Goal: Information Seeking & Learning: Learn about a topic

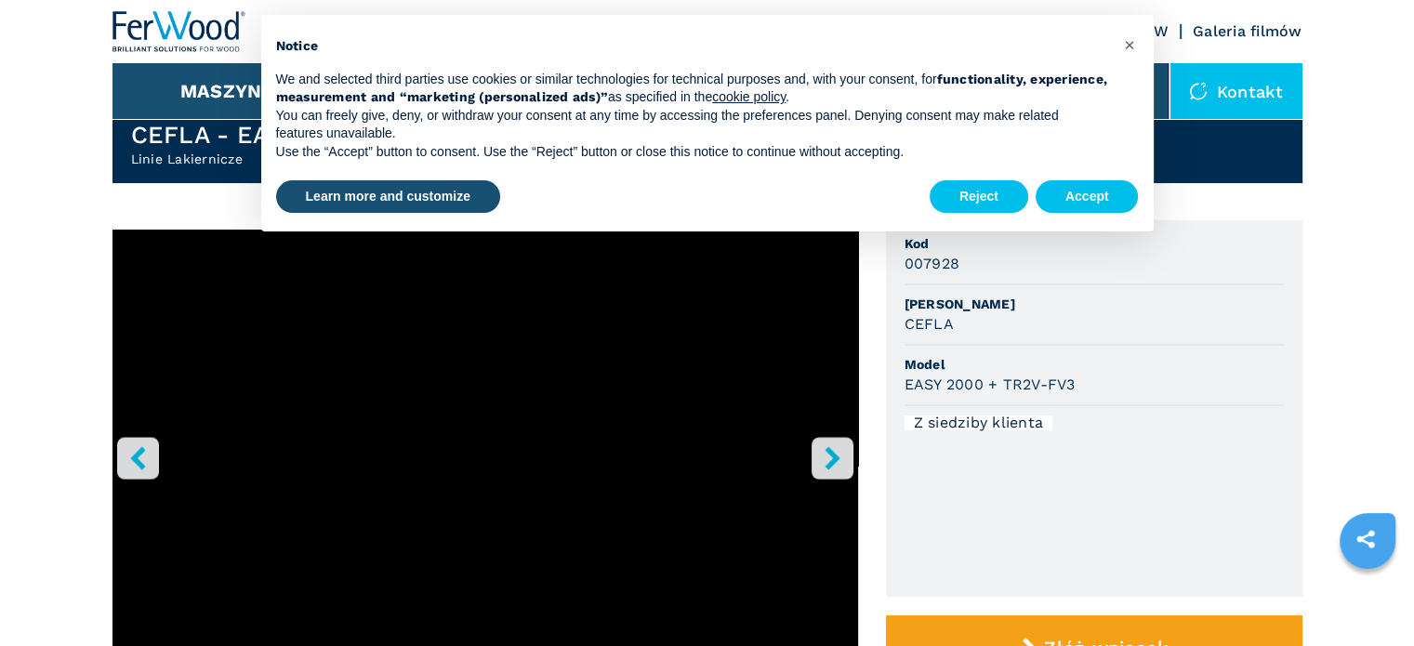
scroll to position [93, 0]
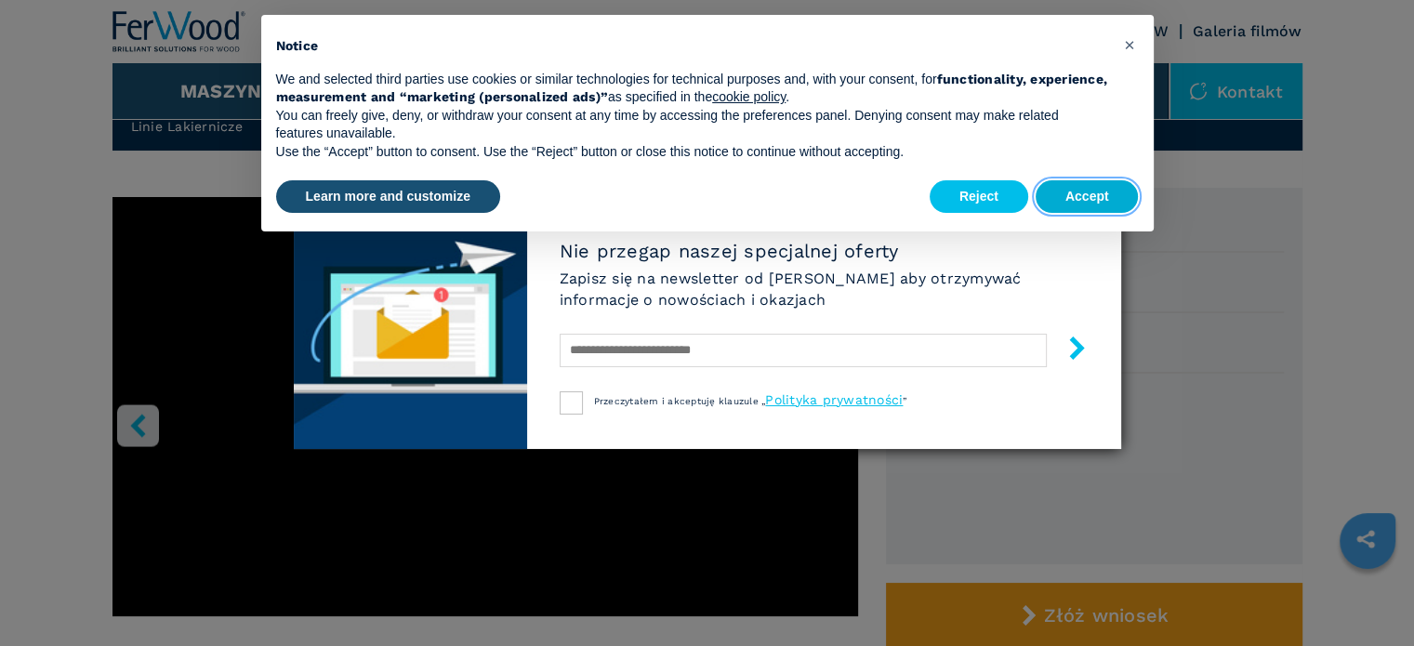
click at [1092, 192] on button "Accept" at bounding box center [1086, 196] width 103 height 33
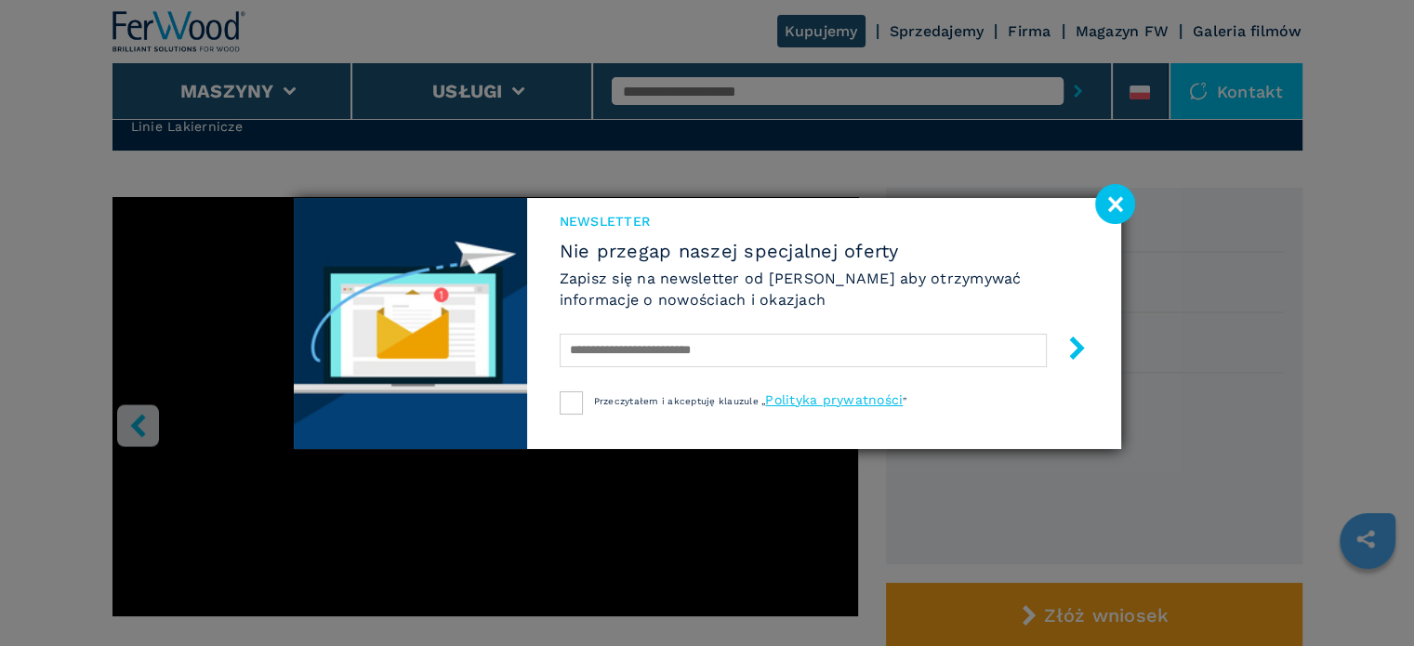
click at [1113, 194] on image at bounding box center [1115, 204] width 40 height 40
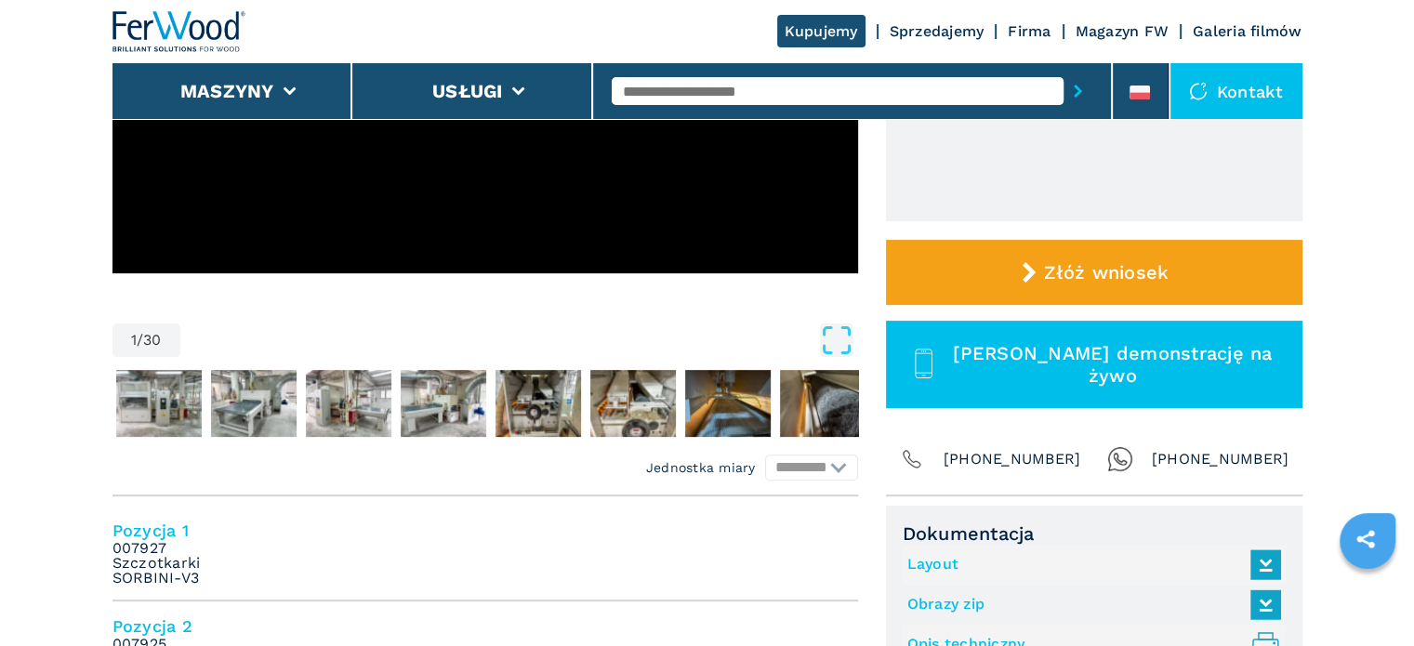
scroll to position [465, 0]
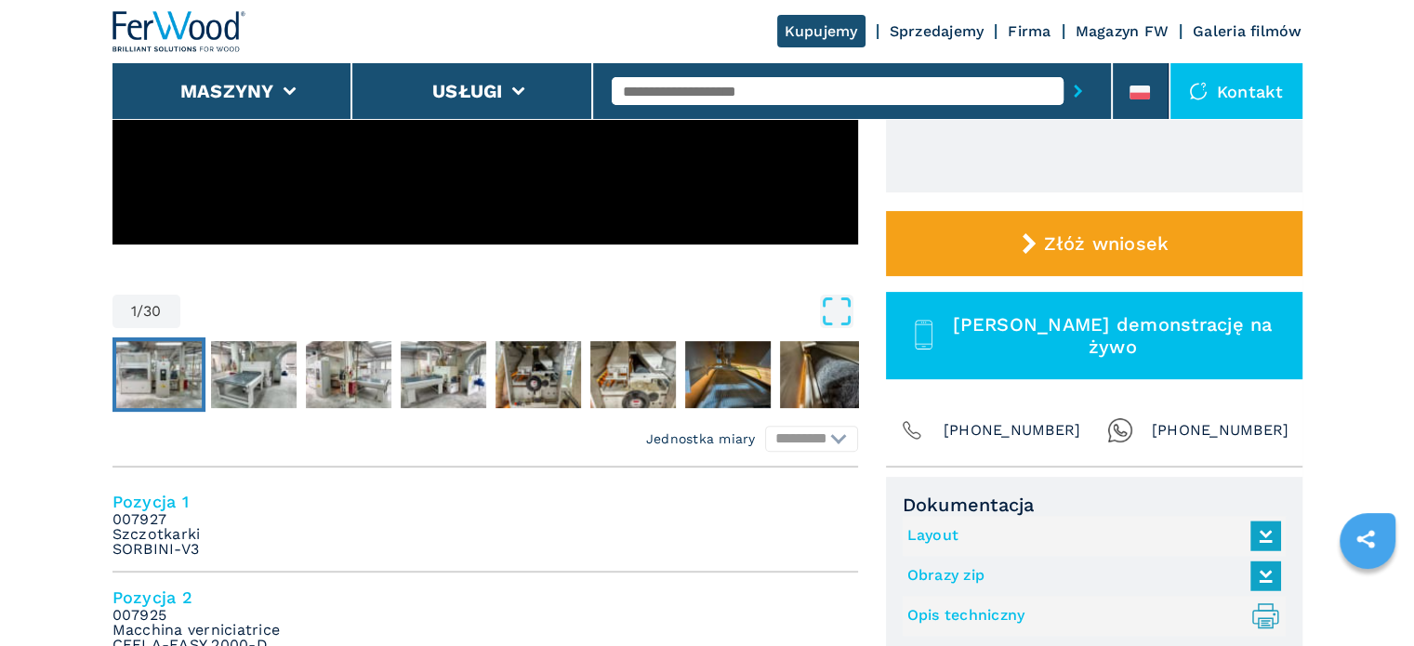
click at [167, 384] on img "Go to Slide 2" at bounding box center [159, 374] width 86 height 67
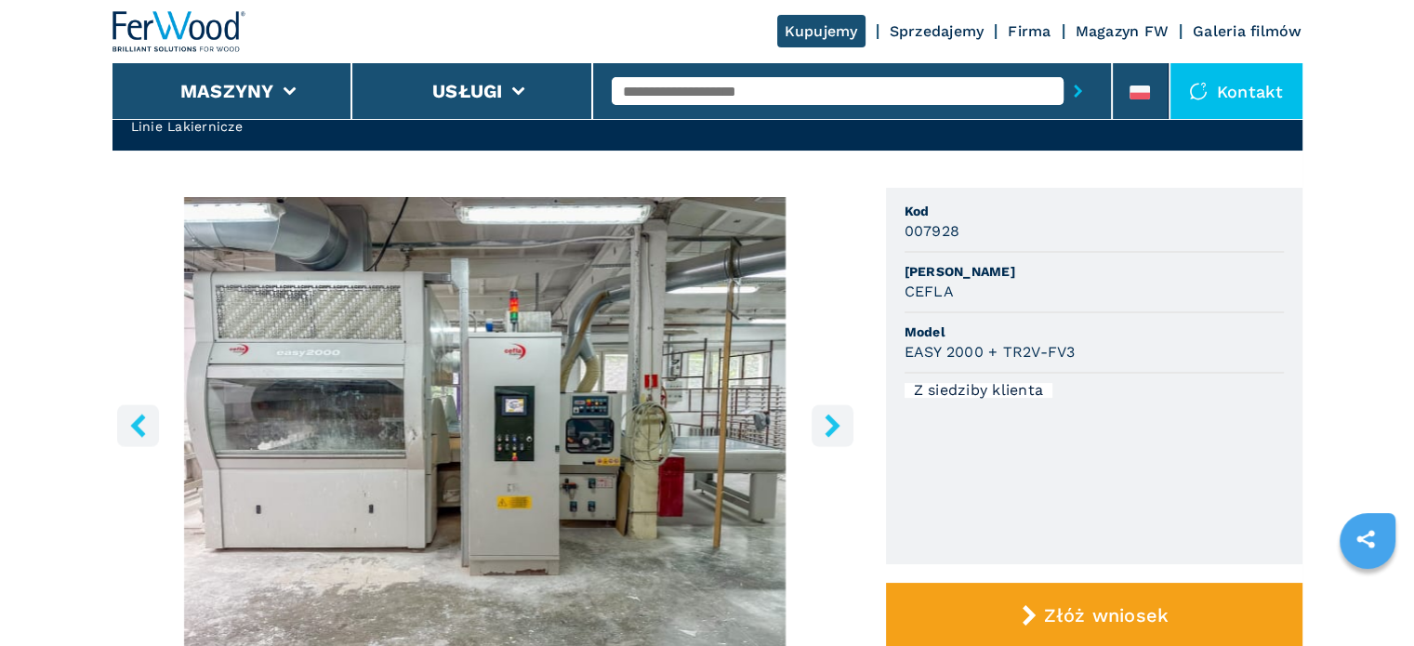
scroll to position [186, 0]
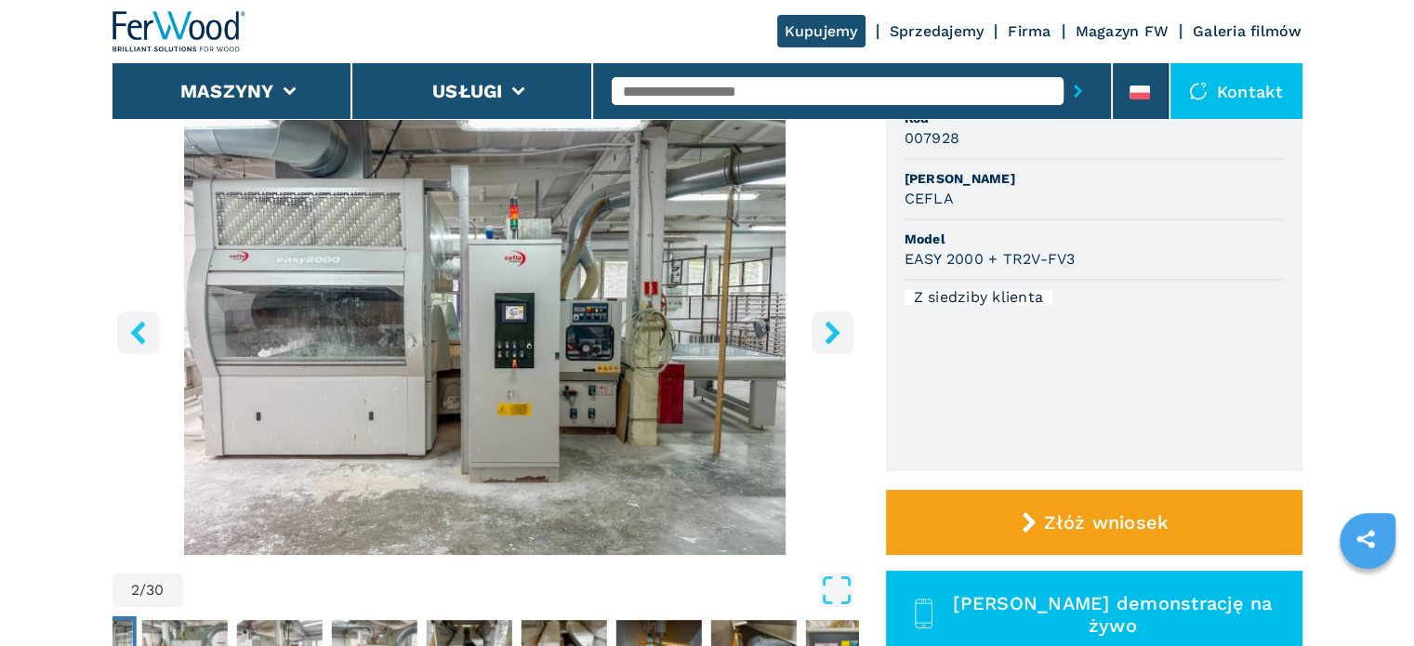
click at [826, 332] on icon "right-button" at bounding box center [832, 332] width 23 height 23
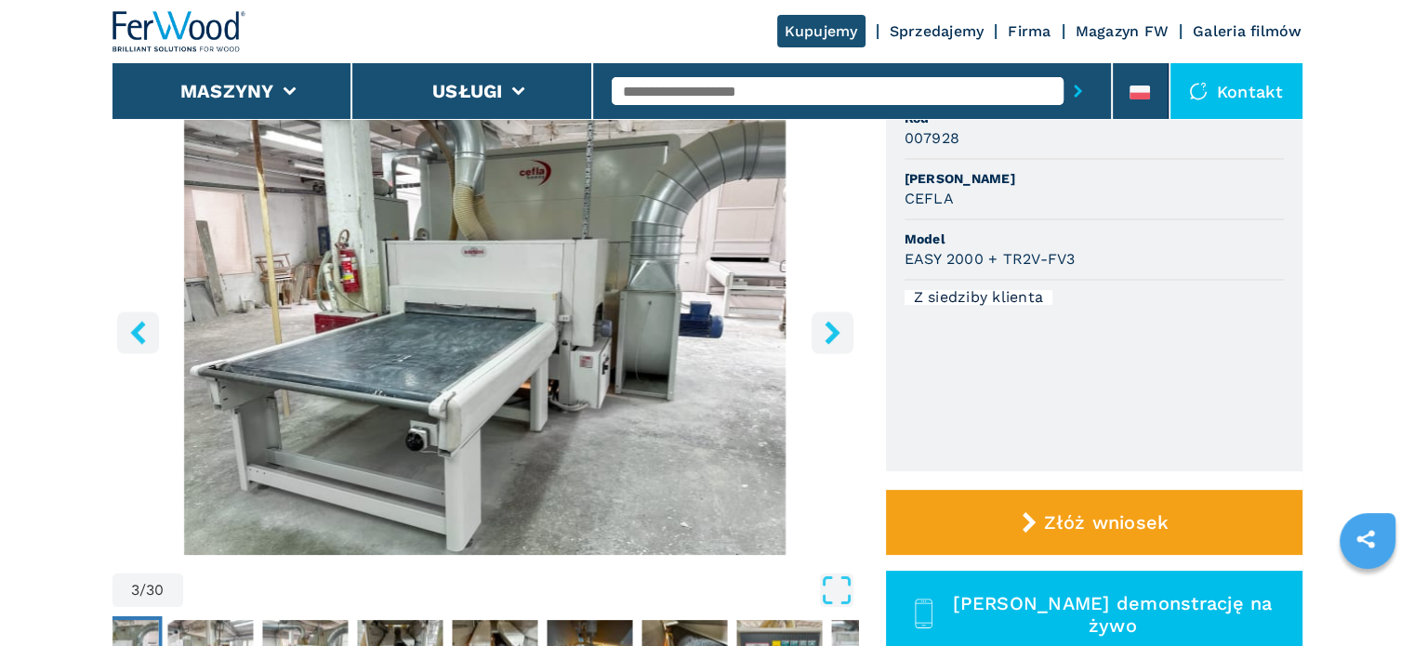
click at [826, 332] on icon "right-button" at bounding box center [832, 332] width 23 height 23
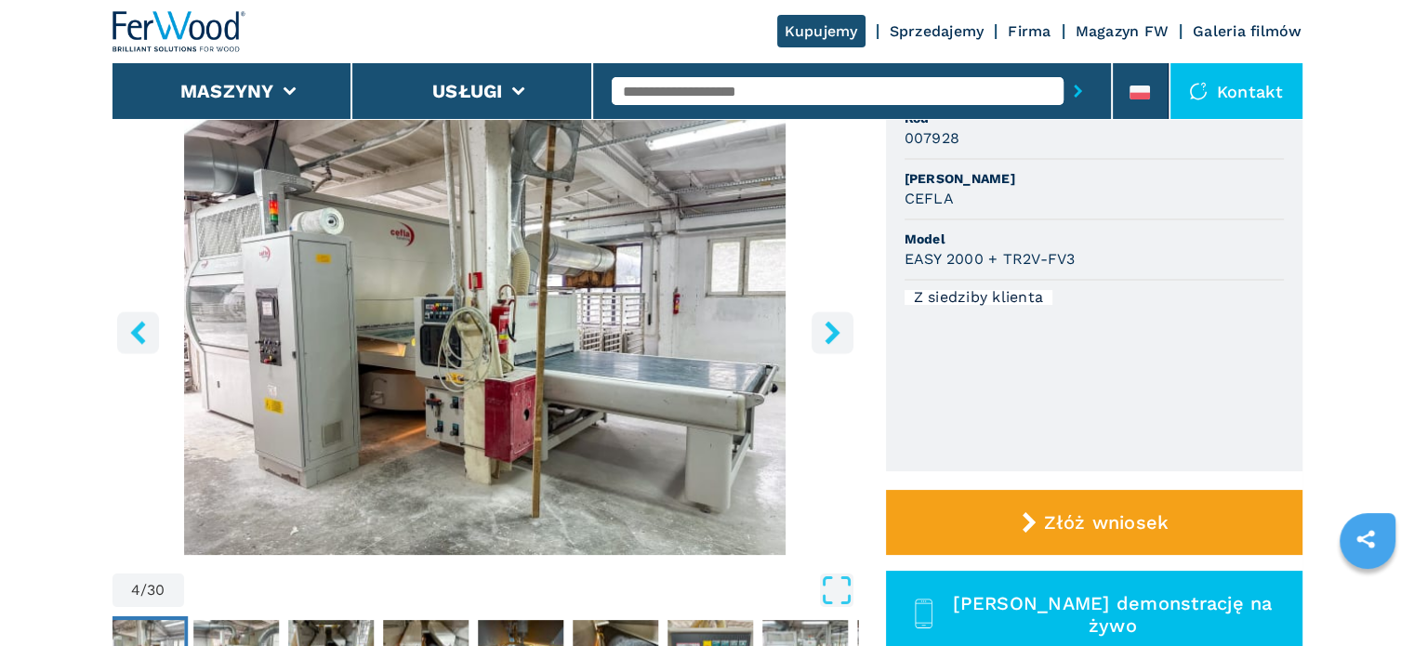
click at [827, 332] on icon "right-button" at bounding box center [832, 332] width 23 height 23
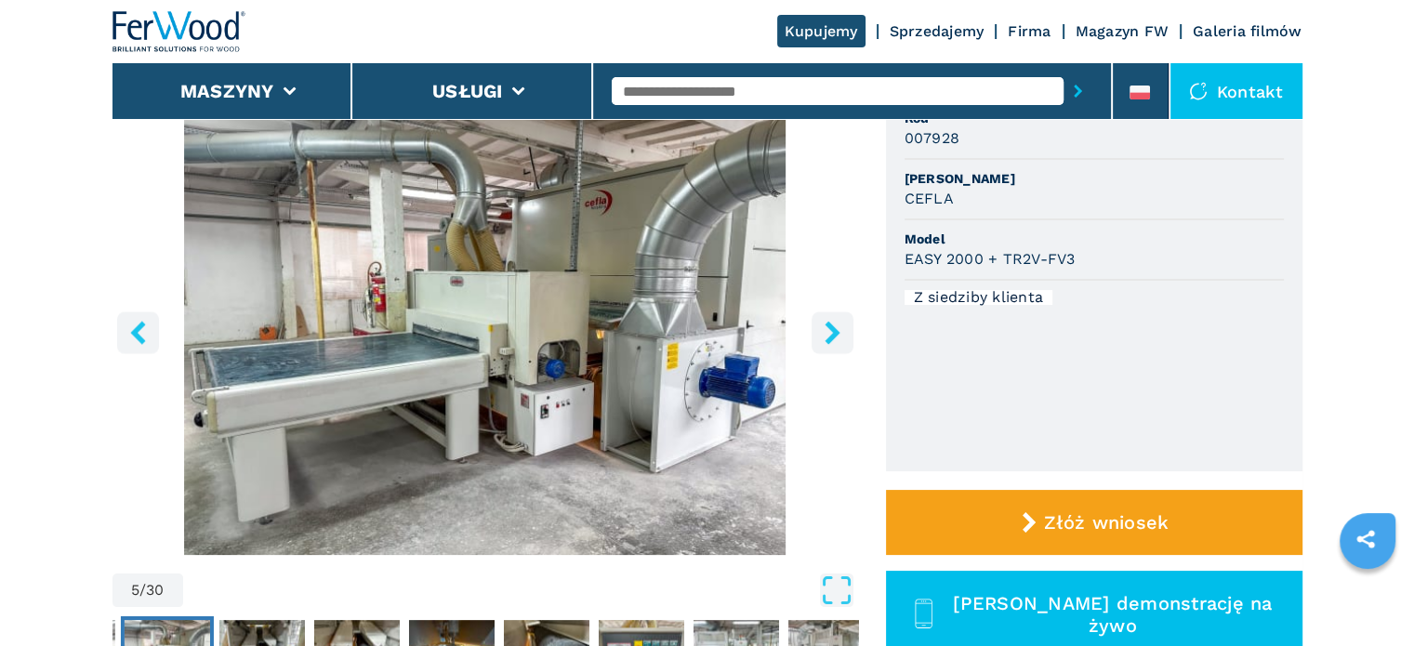
click at [828, 333] on icon "right-button" at bounding box center [832, 332] width 23 height 23
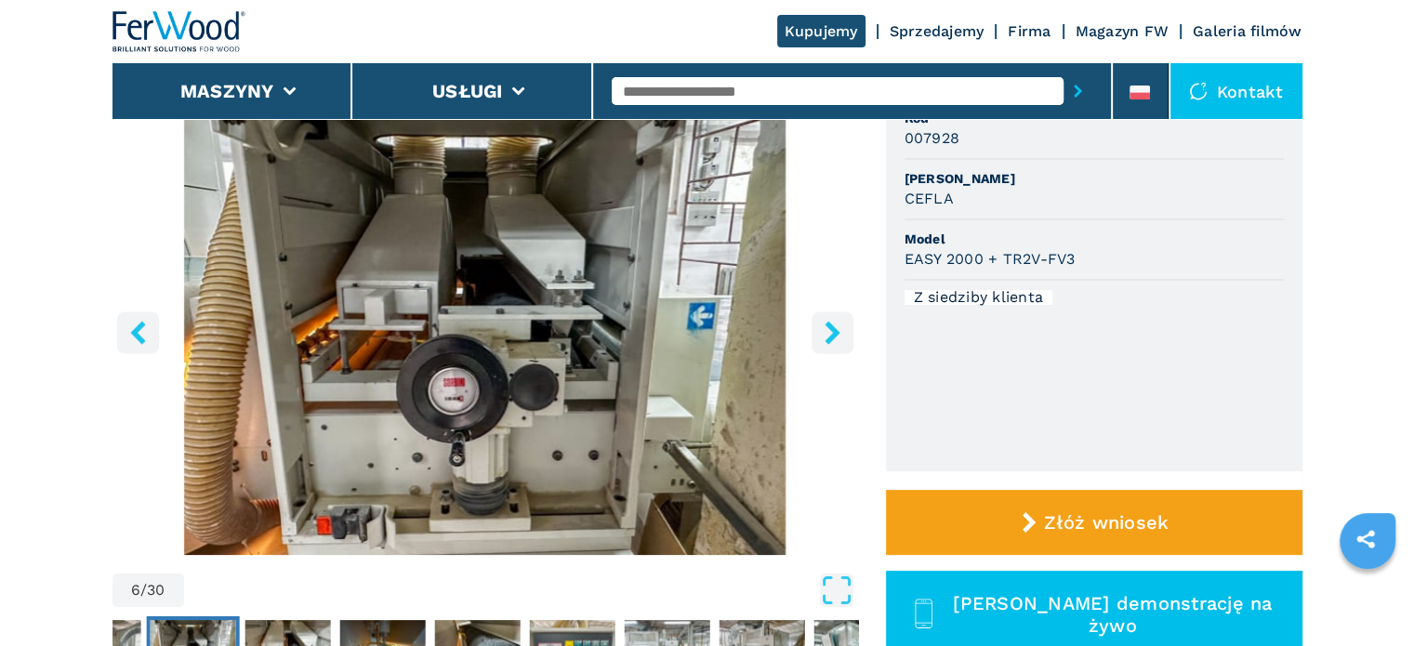
click at [828, 333] on icon "right-button" at bounding box center [832, 332] width 23 height 23
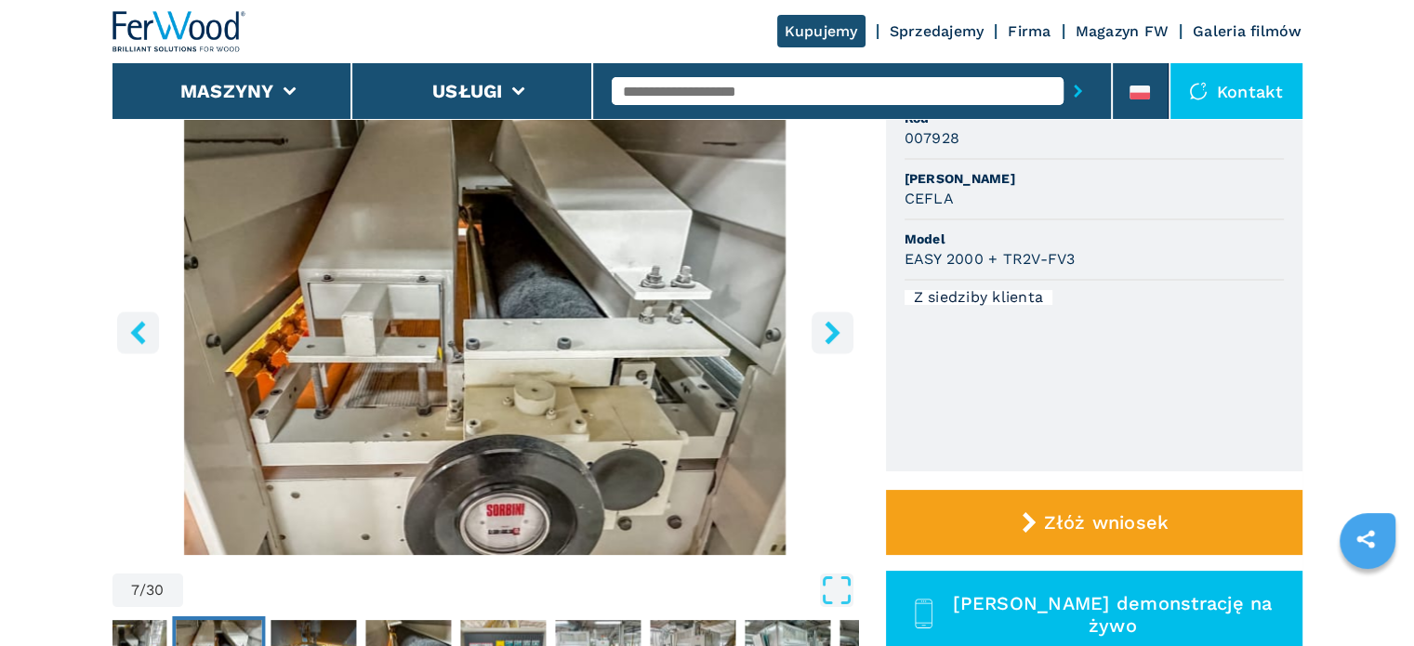
click at [828, 333] on icon "right-button" at bounding box center [832, 332] width 23 height 23
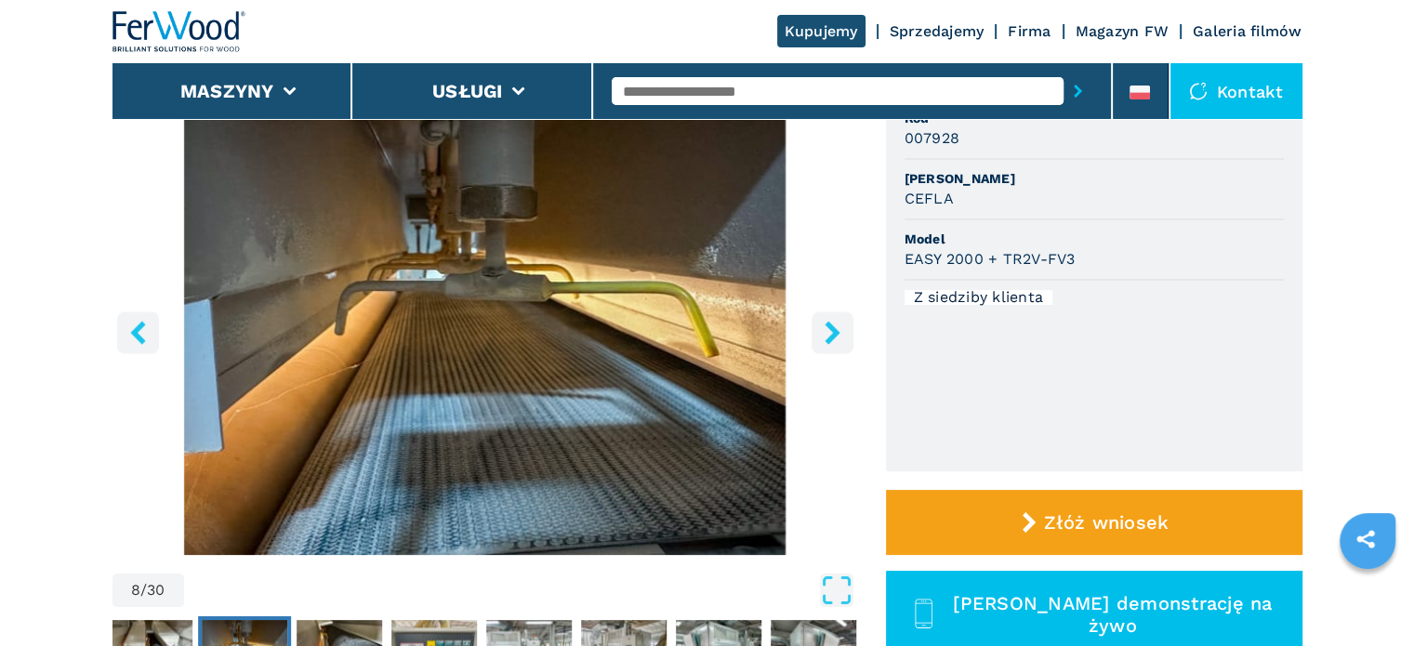
click at [828, 333] on icon "right-button" at bounding box center [832, 332] width 23 height 23
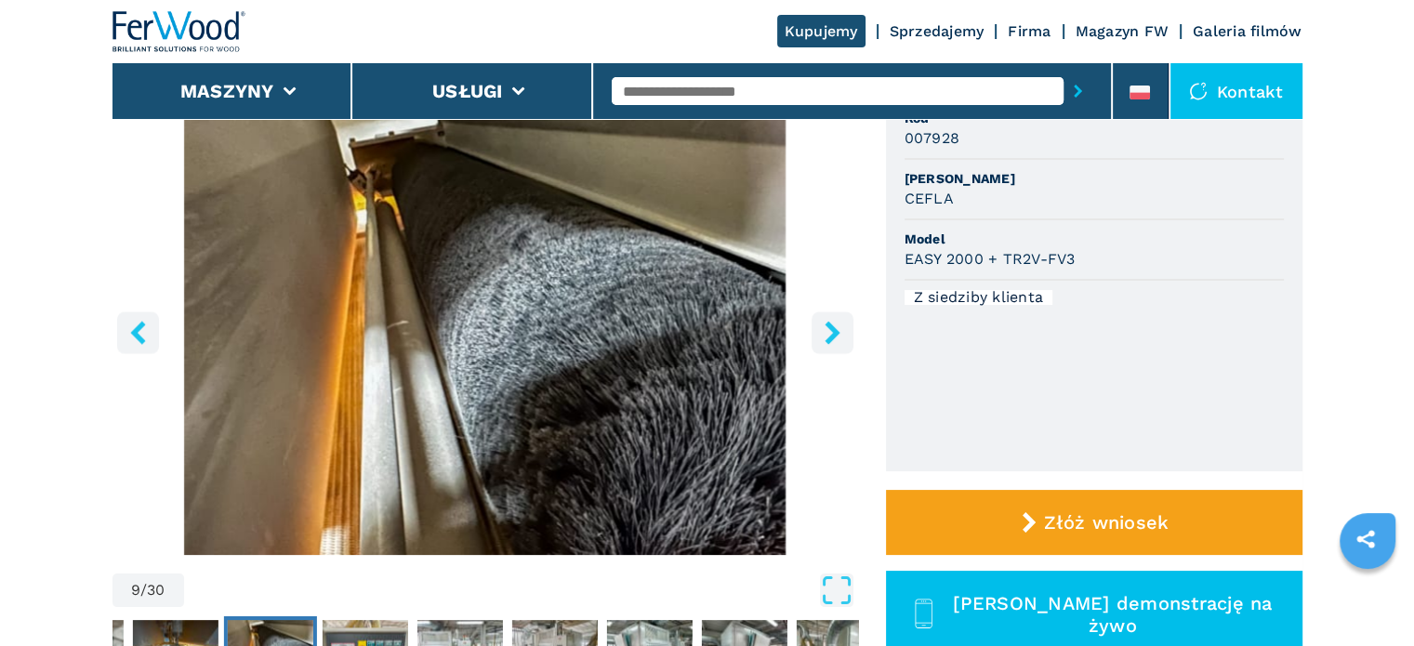
click at [828, 333] on icon "right-button" at bounding box center [832, 332] width 23 height 23
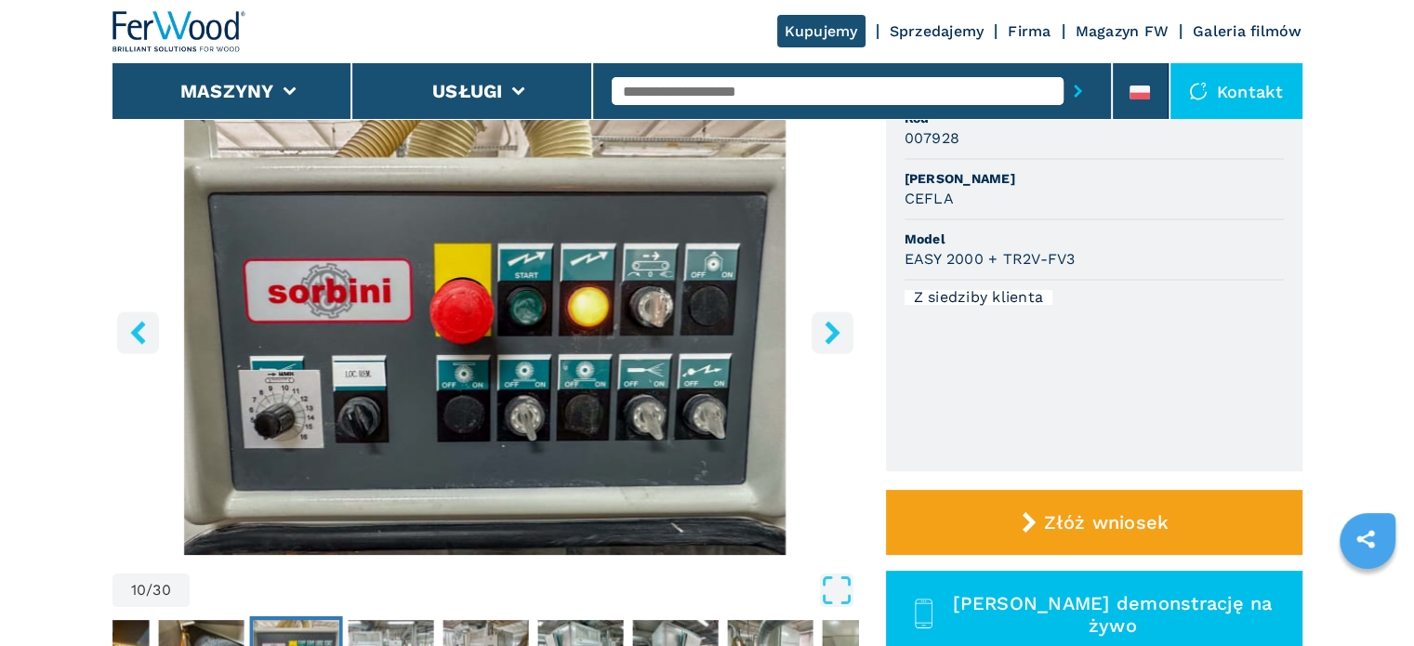
click at [828, 333] on icon "right-button" at bounding box center [832, 332] width 23 height 23
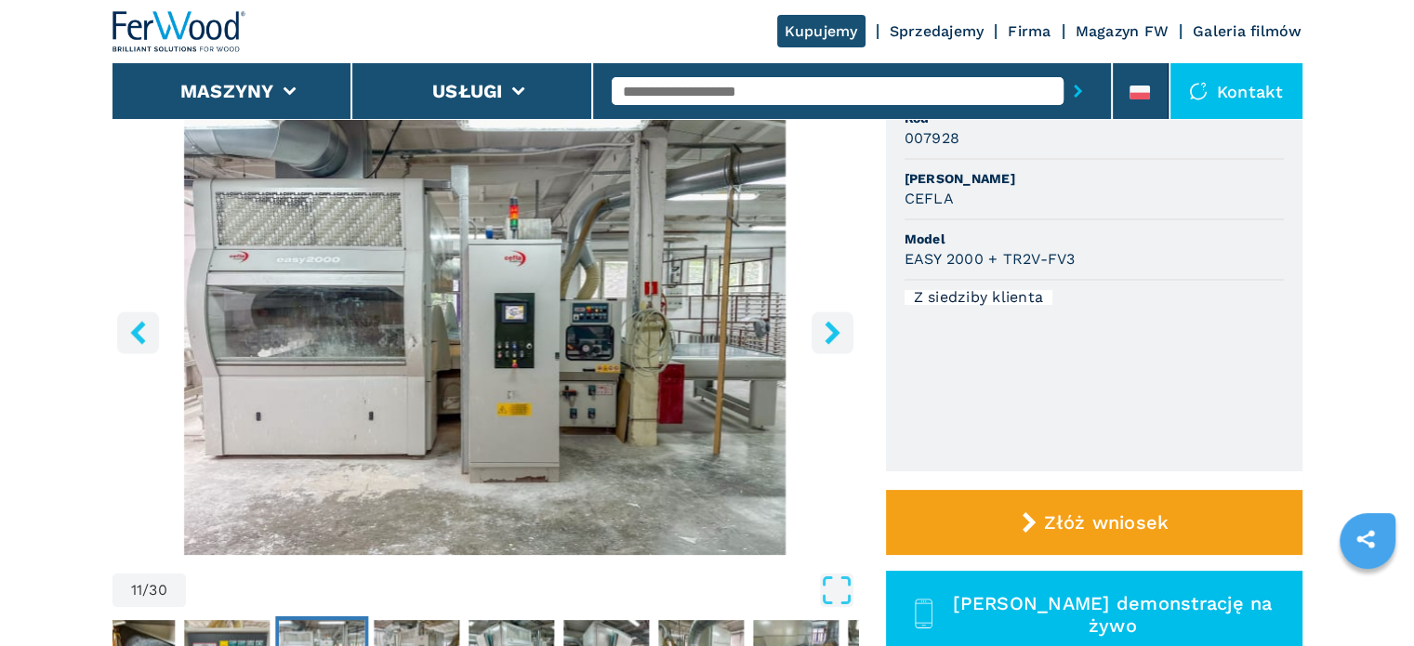
click at [828, 333] on icon "right-button" at bounding box center [832, 332] width 23 height 23
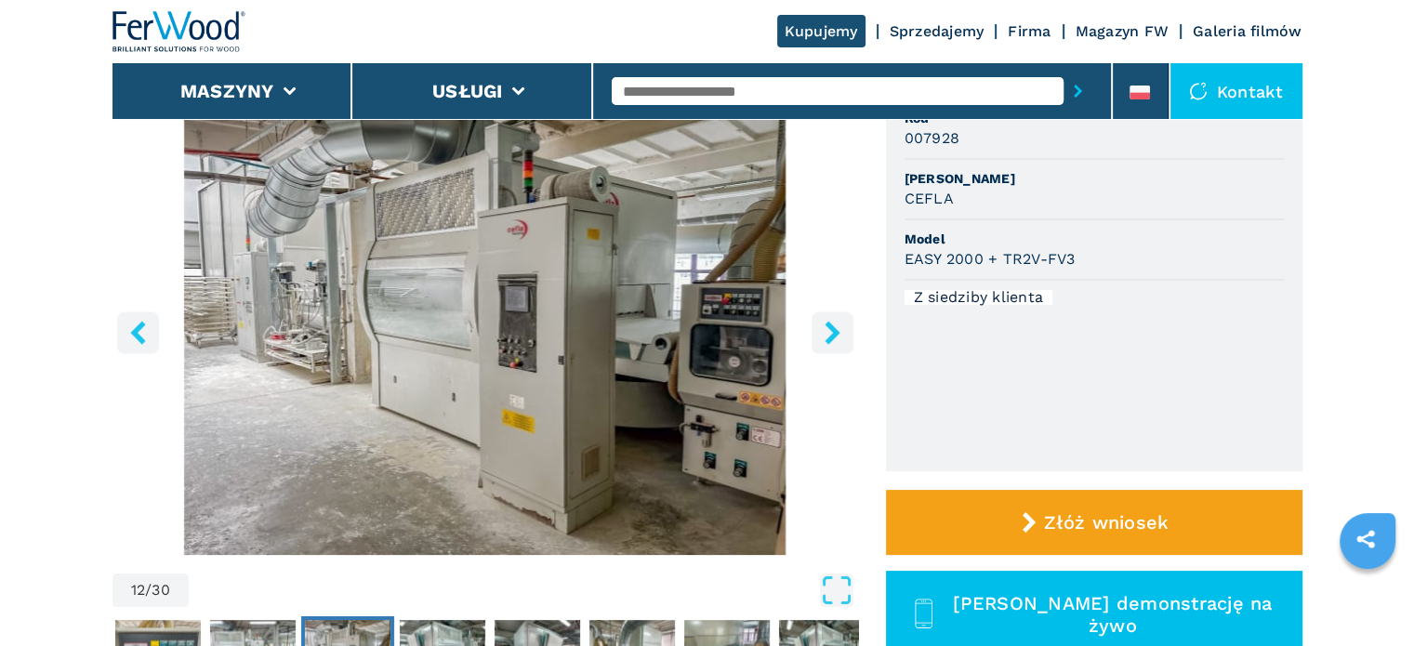
click at [828, 333] on icon "right-button" at bounding box center [832, 332] width 23 height 23
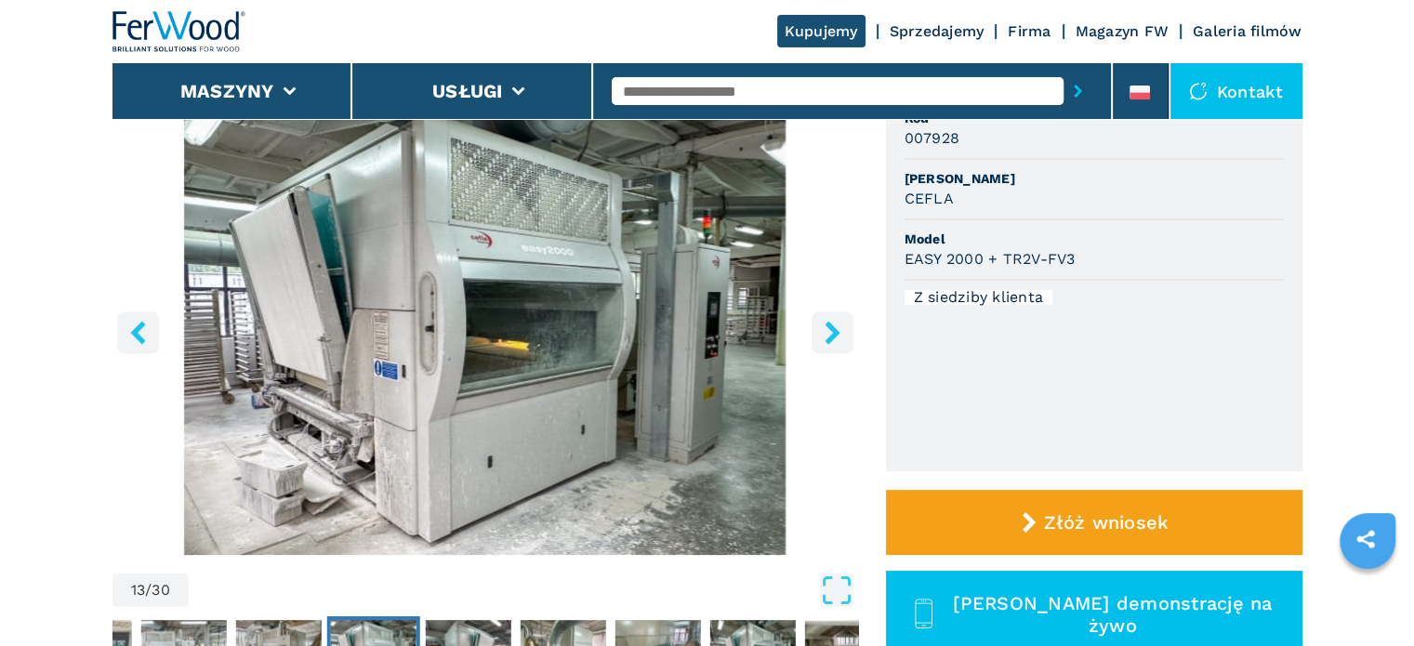
click at [828, 333] on icon "right-button" at bounding box center [832, 332] width 23 height 23
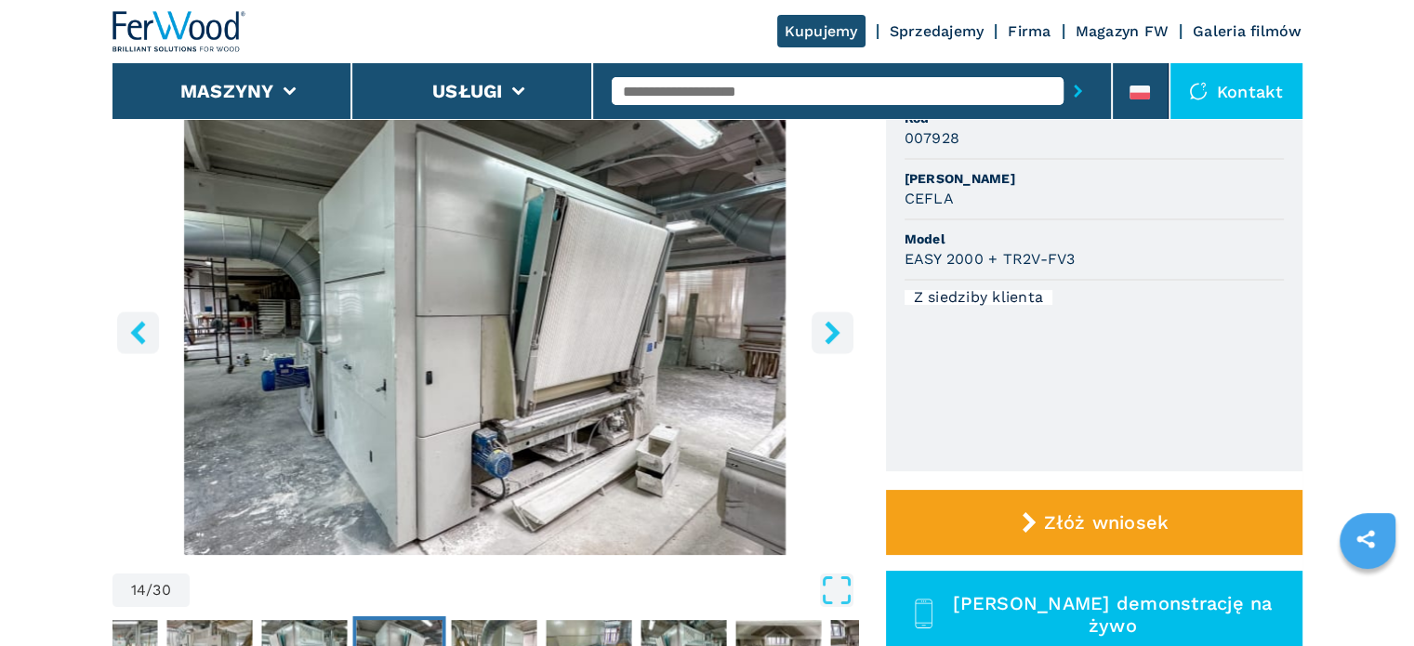
click at [829, 333] on icon "right-button" at bounding box center [832, 332] width 23 height 23
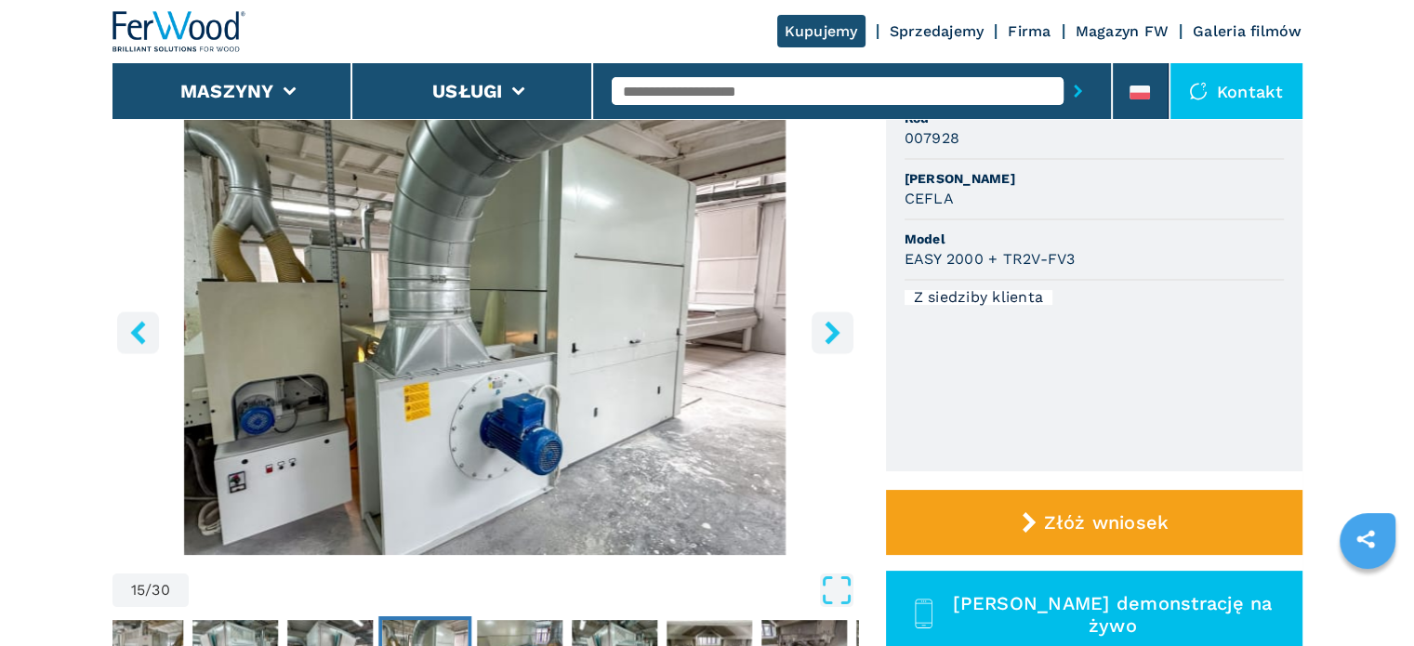
click at [830, 334] on icon "right-button" at bounding box center [831, 332] width 15 height 23
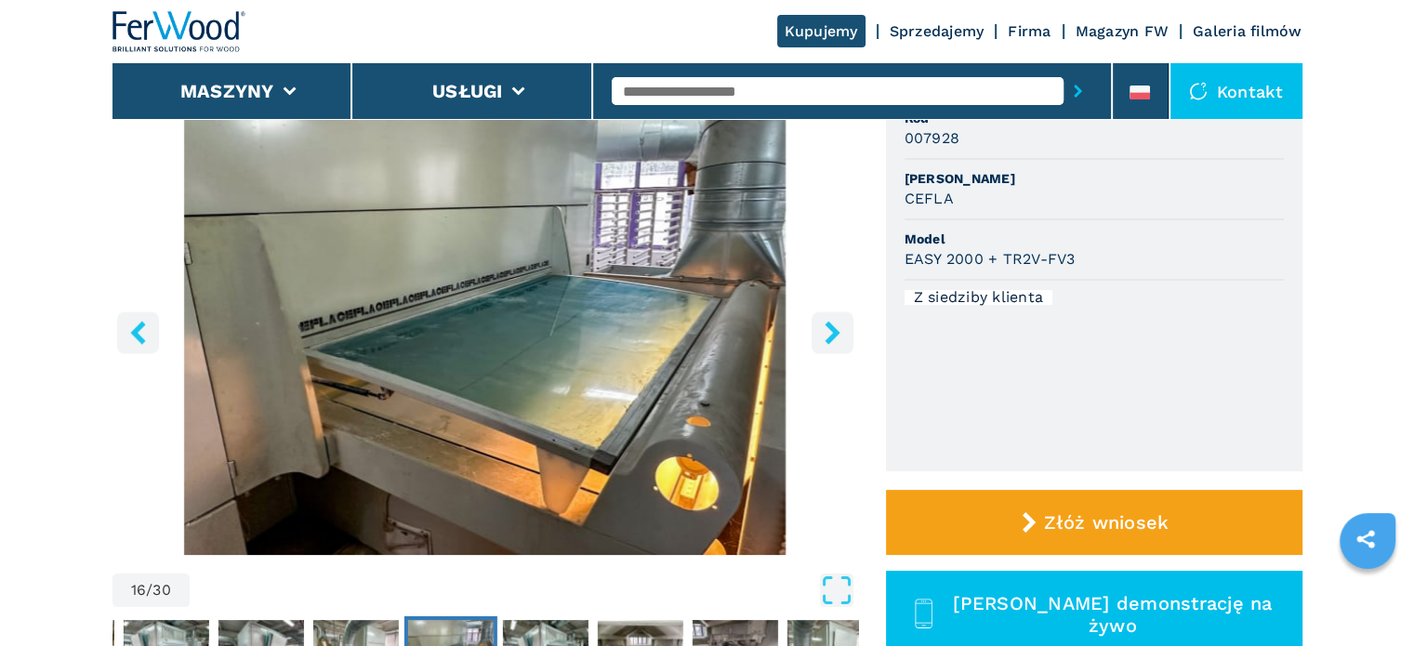
click at [830, 334] on icon "right-button" at bounding box center [831, 332] width 15 height 23
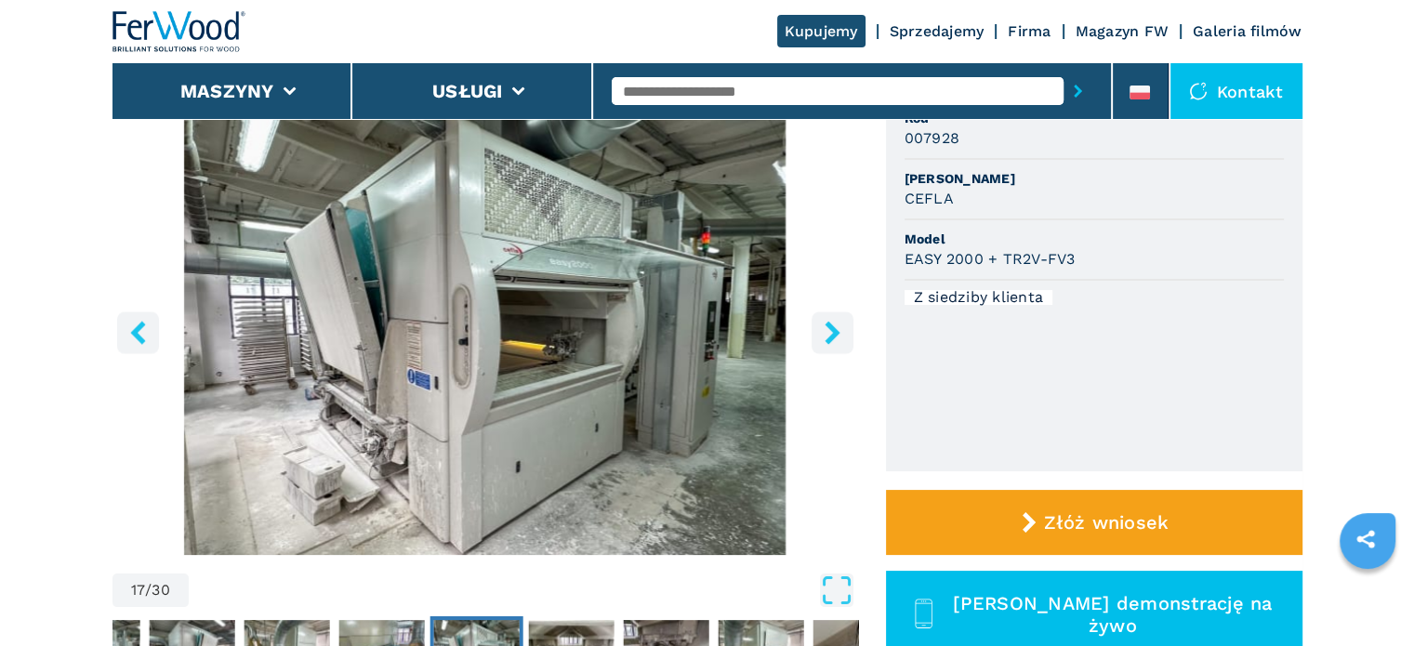
click at [830, 334] on icon "right-button" at bounding box center [831, 332] width 15 height 23
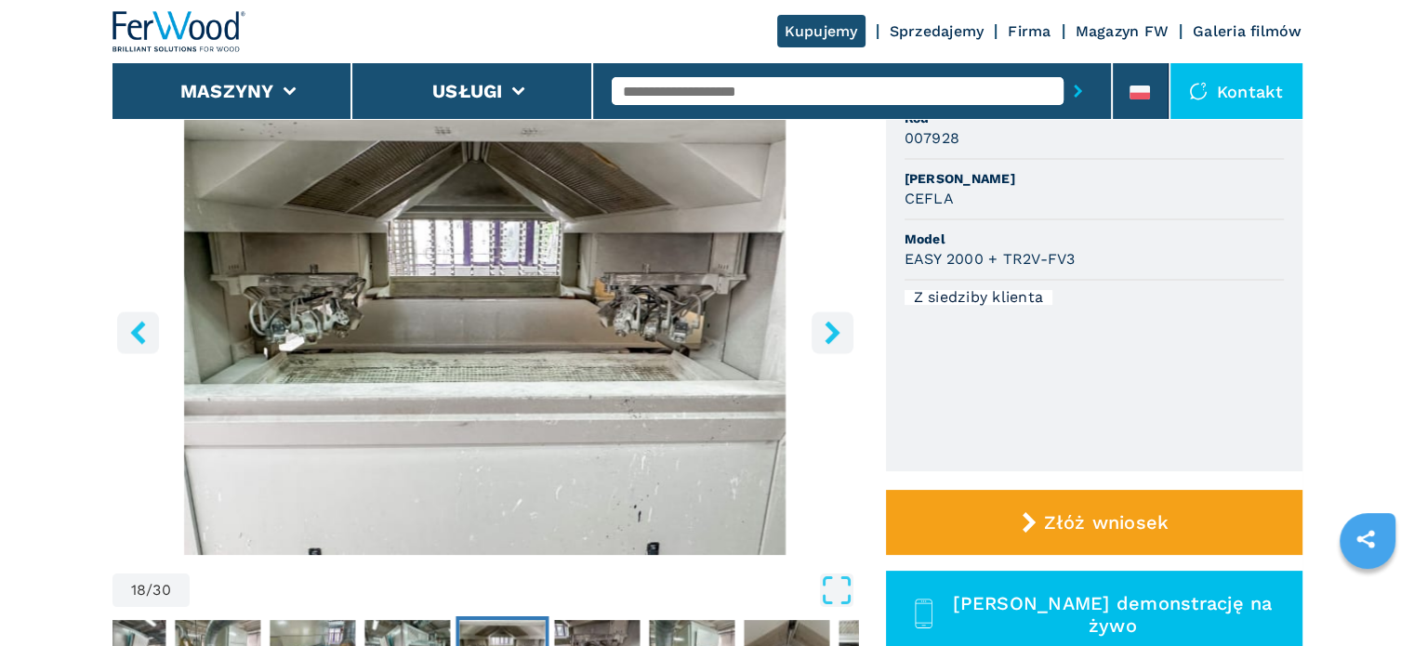
click at [830, 334] on icon "right-button" at bounding box center [831, 332] width 15 height 23
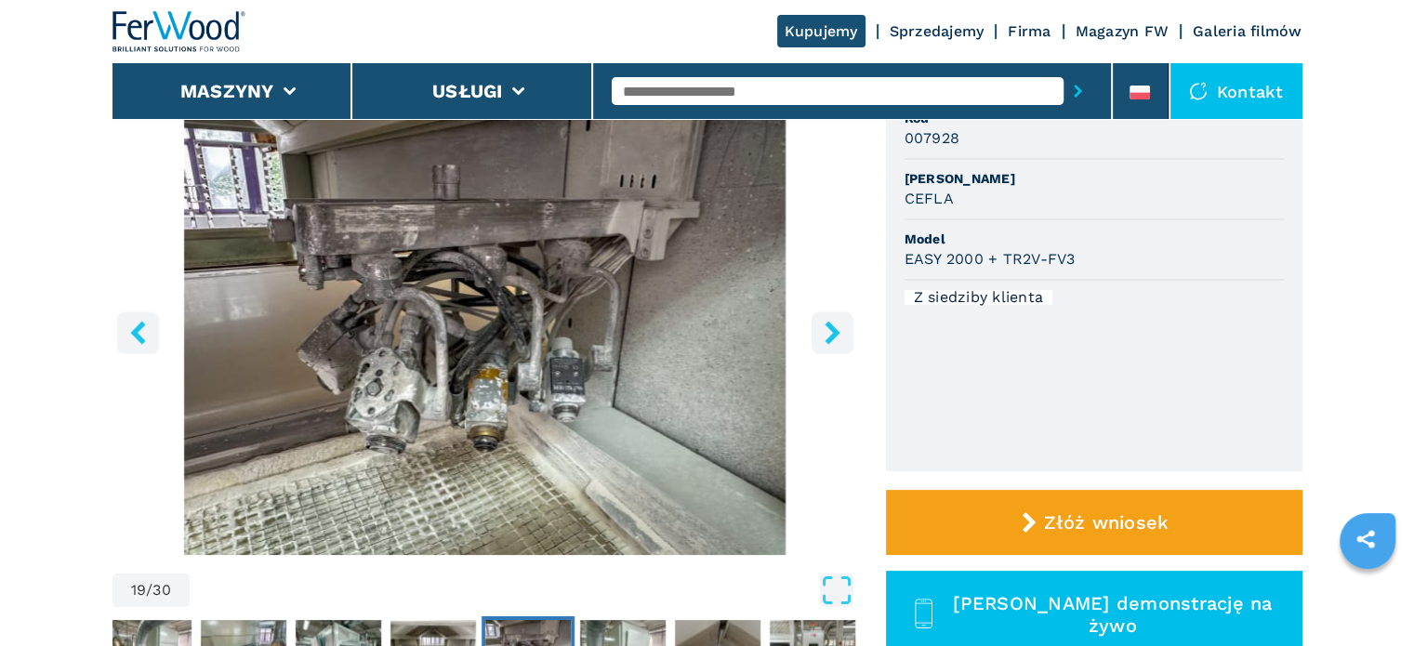
click at [830, 334] on icon "right-button" at bounding box center [831, 332] width 15 height 23
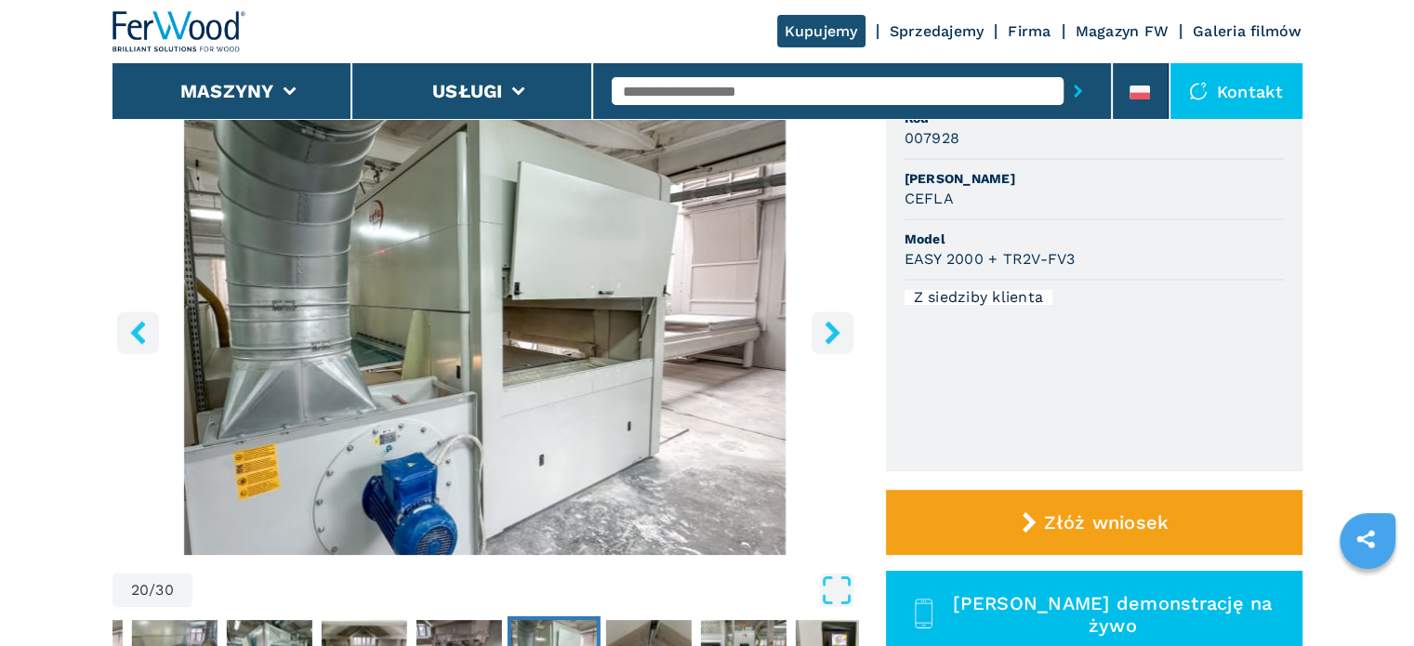
click at [830, 334] on icon "right-button" at bounding box center [831, 332] width 15 height 23
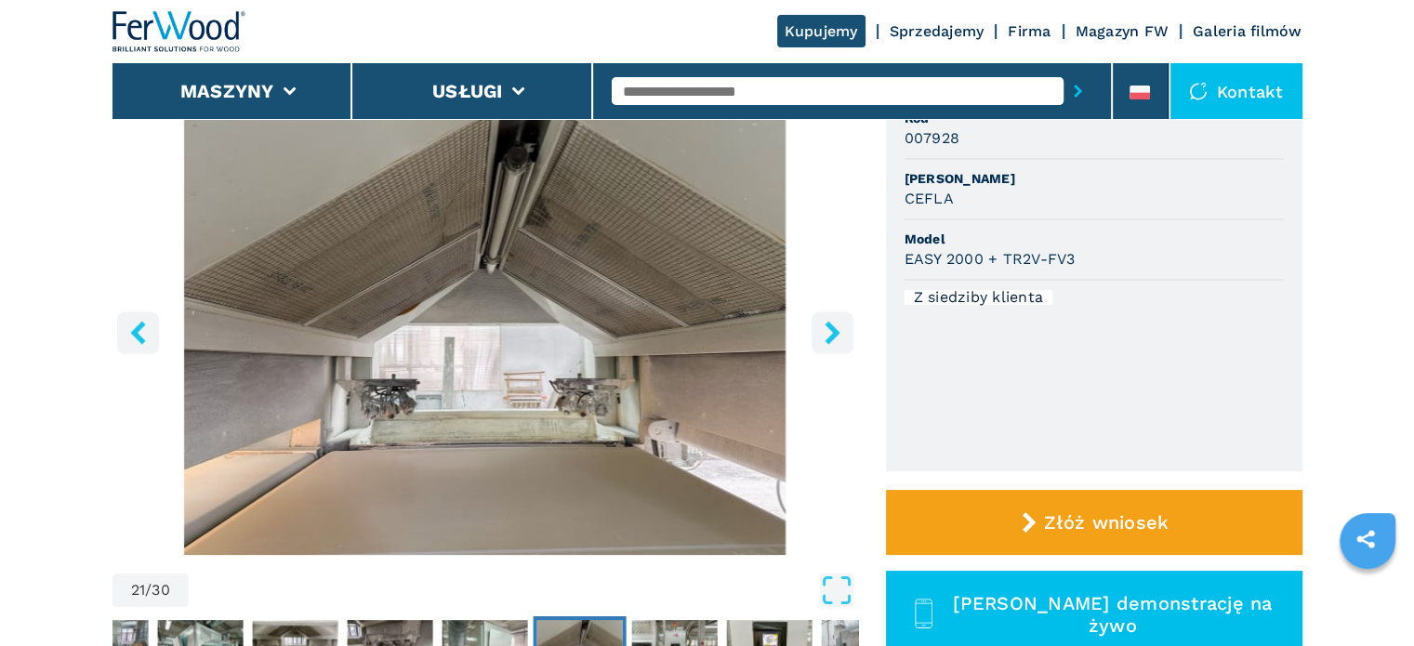
click at [830, 334] on icon "right-button" at bounding box center [831, 332] width 15 height 23
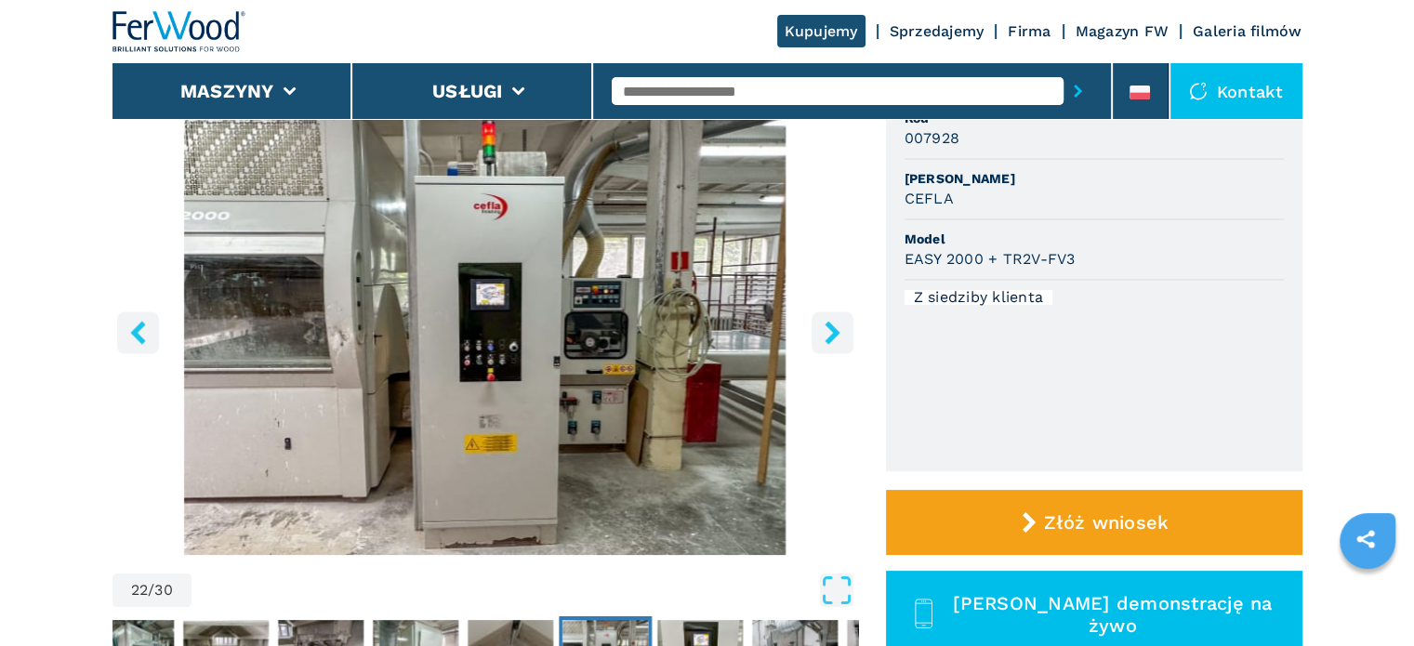
click at [830, 334] on icon "right-button" at bounding box center [831, 332] width 15 height 23
